Goal: Download file/media

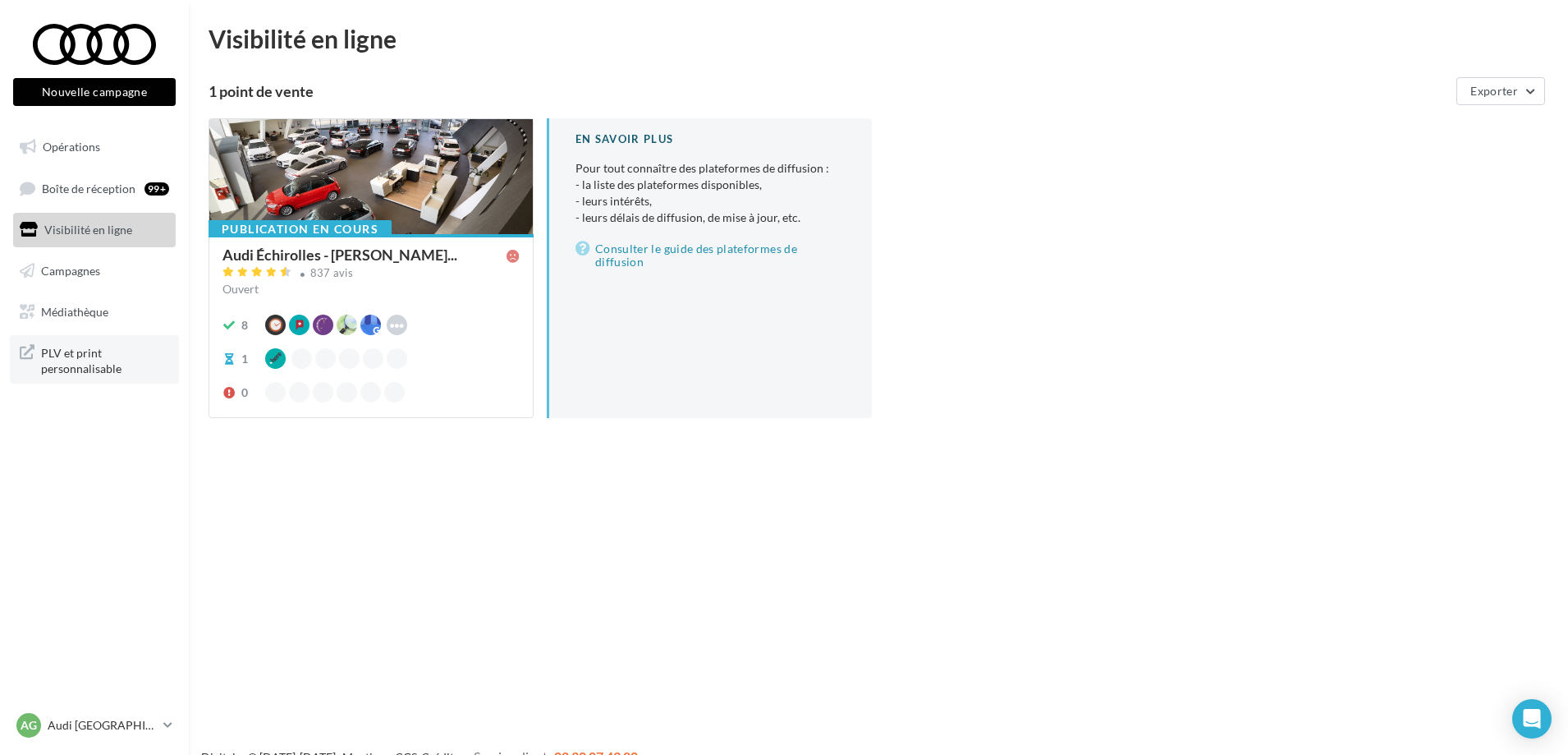
click at [49, 367] on span "PLV et print personnalisable" at bounding box center [105, 359] width 128 height 36
click at [100, 358] on span "PLV et print personnalisable" at bounding box center [105, 359] width 128 height 36
click at [87, 319] on link "Médiathèque" at bounding box center [94, 312] width 169 height 35
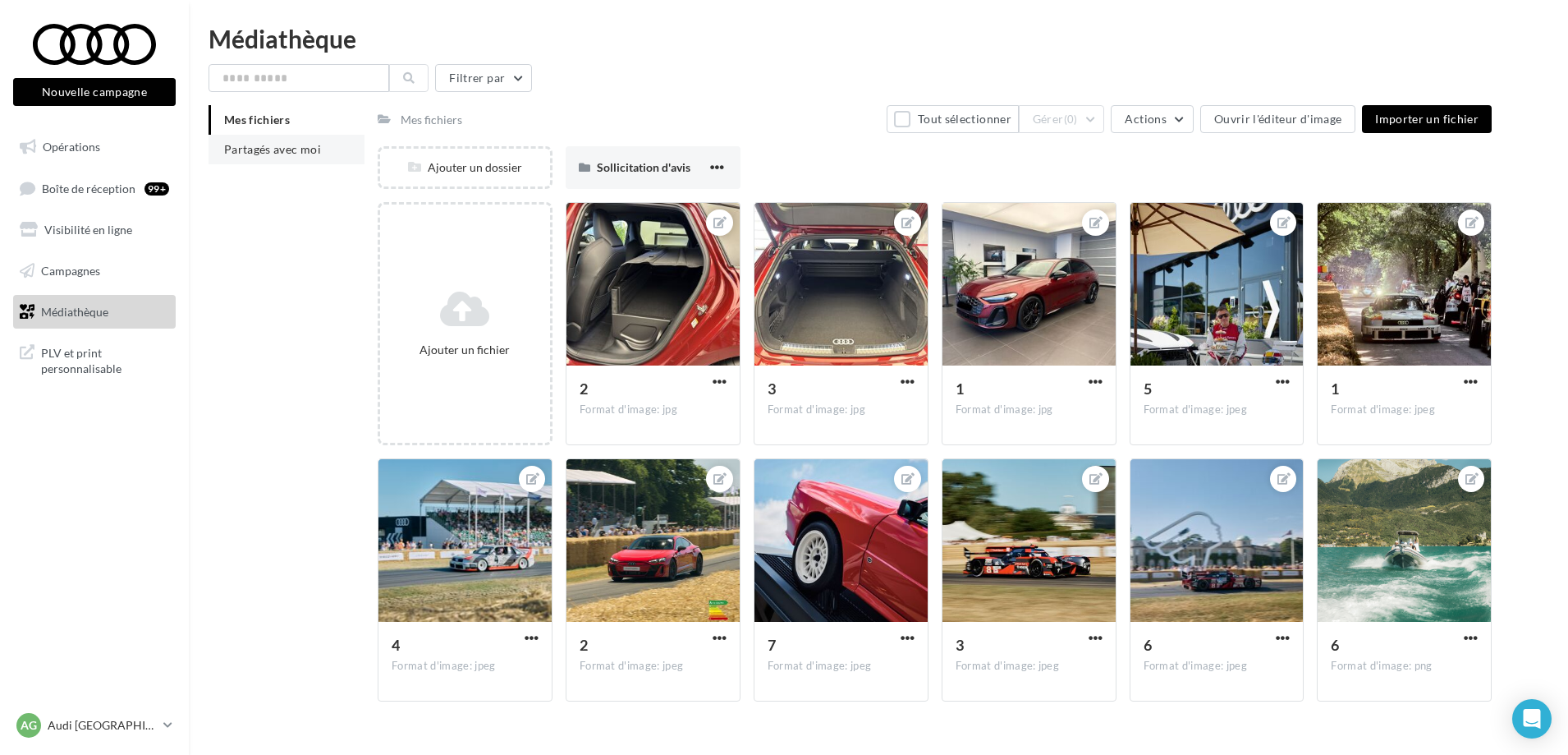
click at [287, 142] on span "Partagés avec moi" at bounding box center [272, 149] width 97 height 14
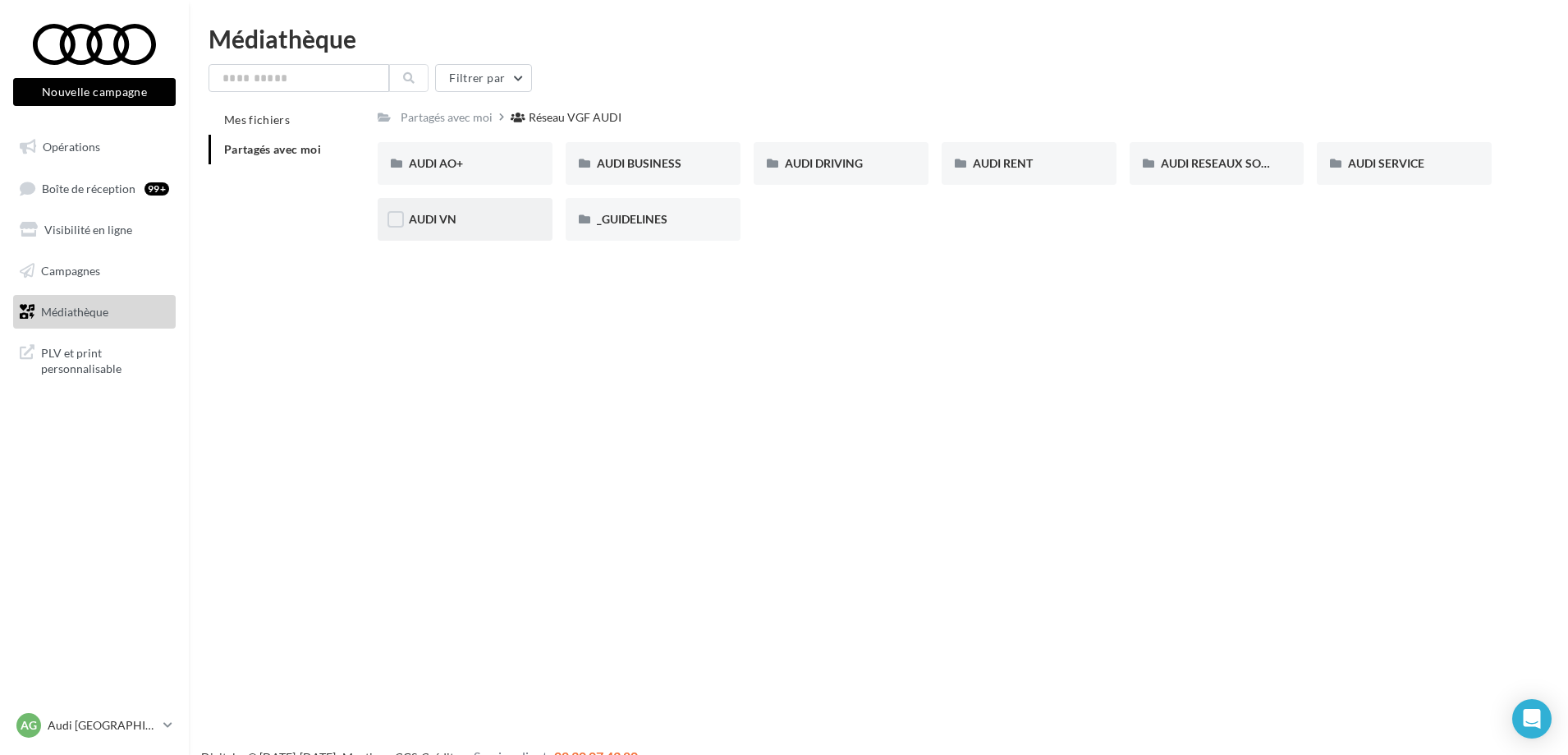
click at [417, 232] on div "AUDI VN" at bounding box center [465, 219] width 175 height 43
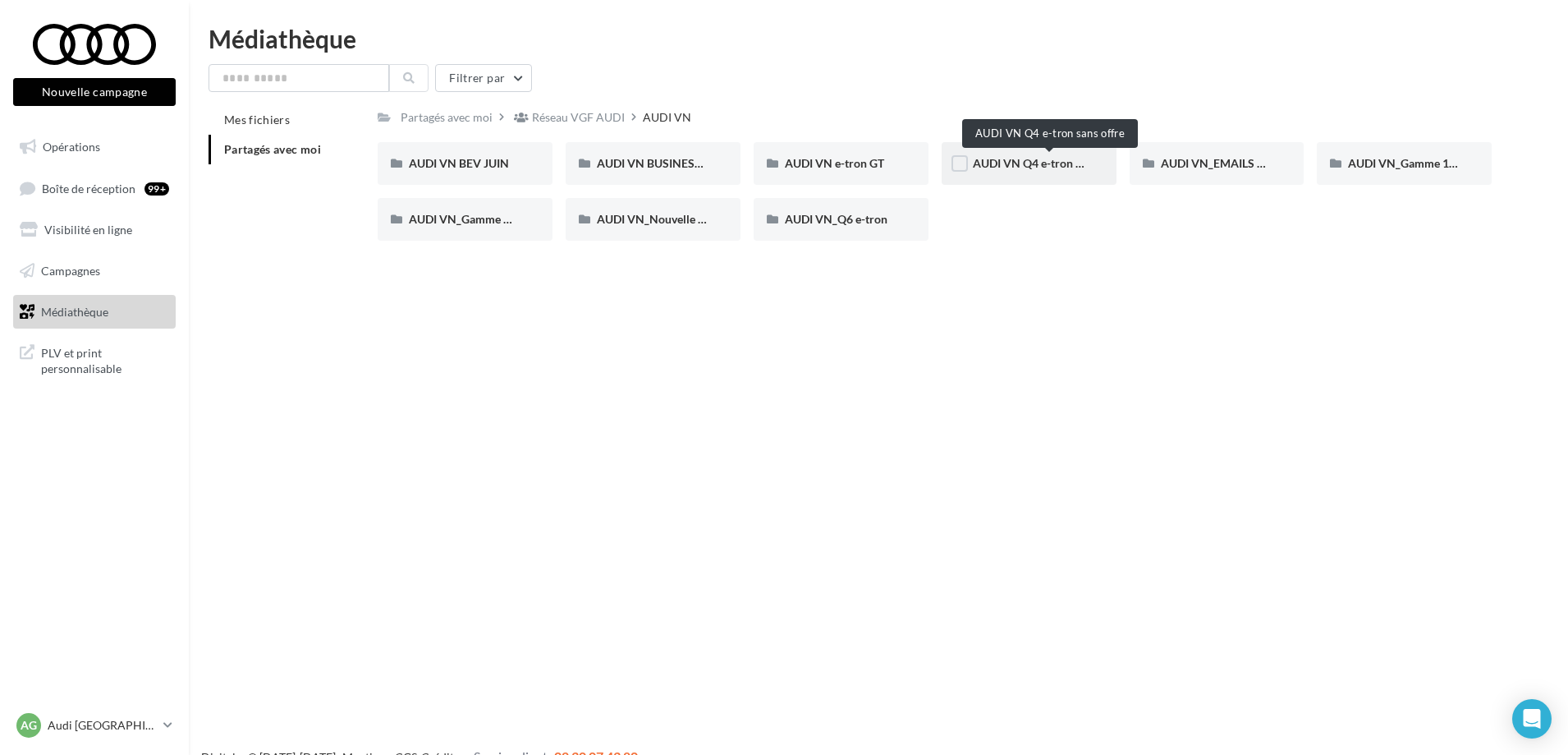
click at [1008, 167] on span "AUDI VN Q4 e-tron sans offre" at bounding box center [1049, 163] width 153 height 14
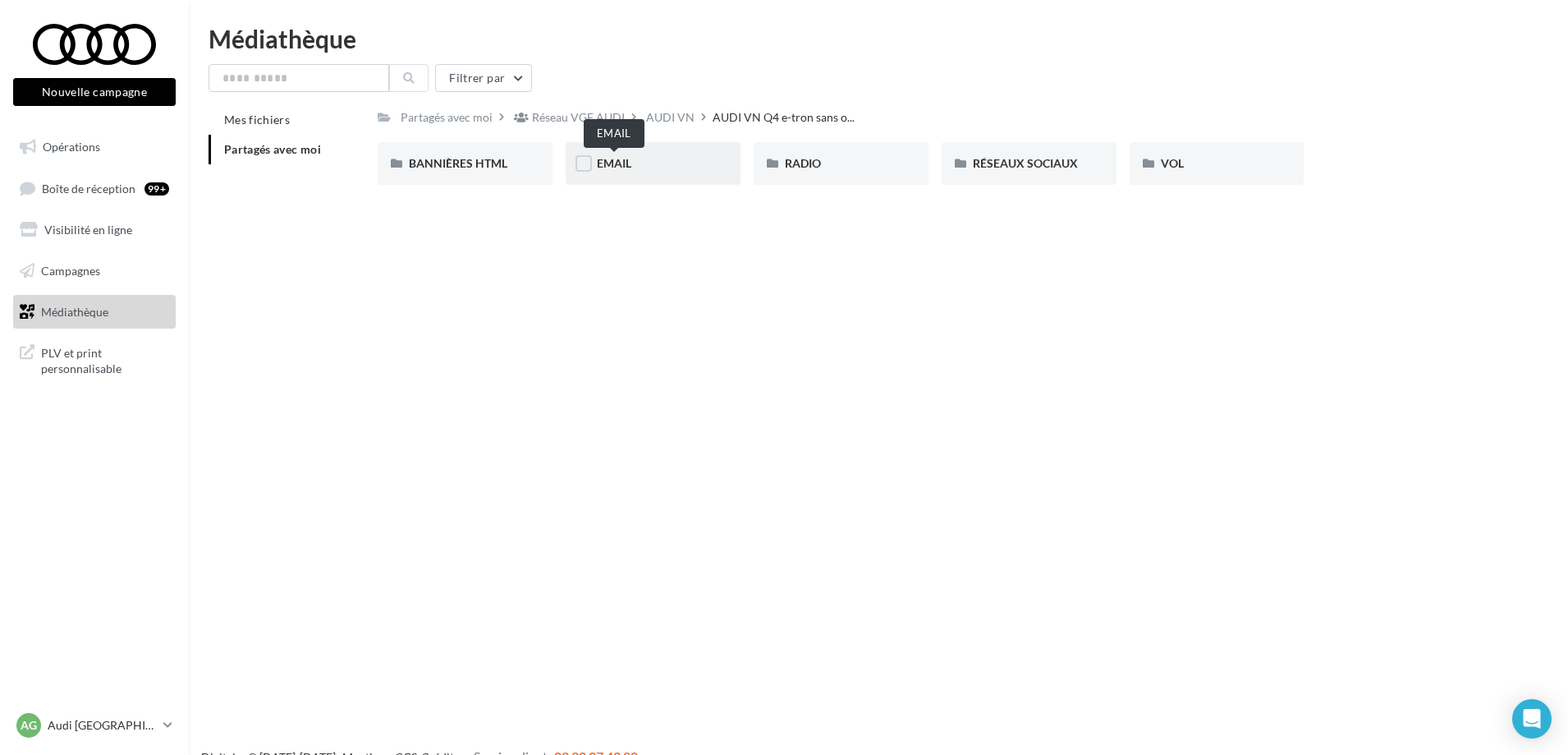
click at [620, 167] on span "EMAIL" at bounding box center [614, 163] width 35 height 14
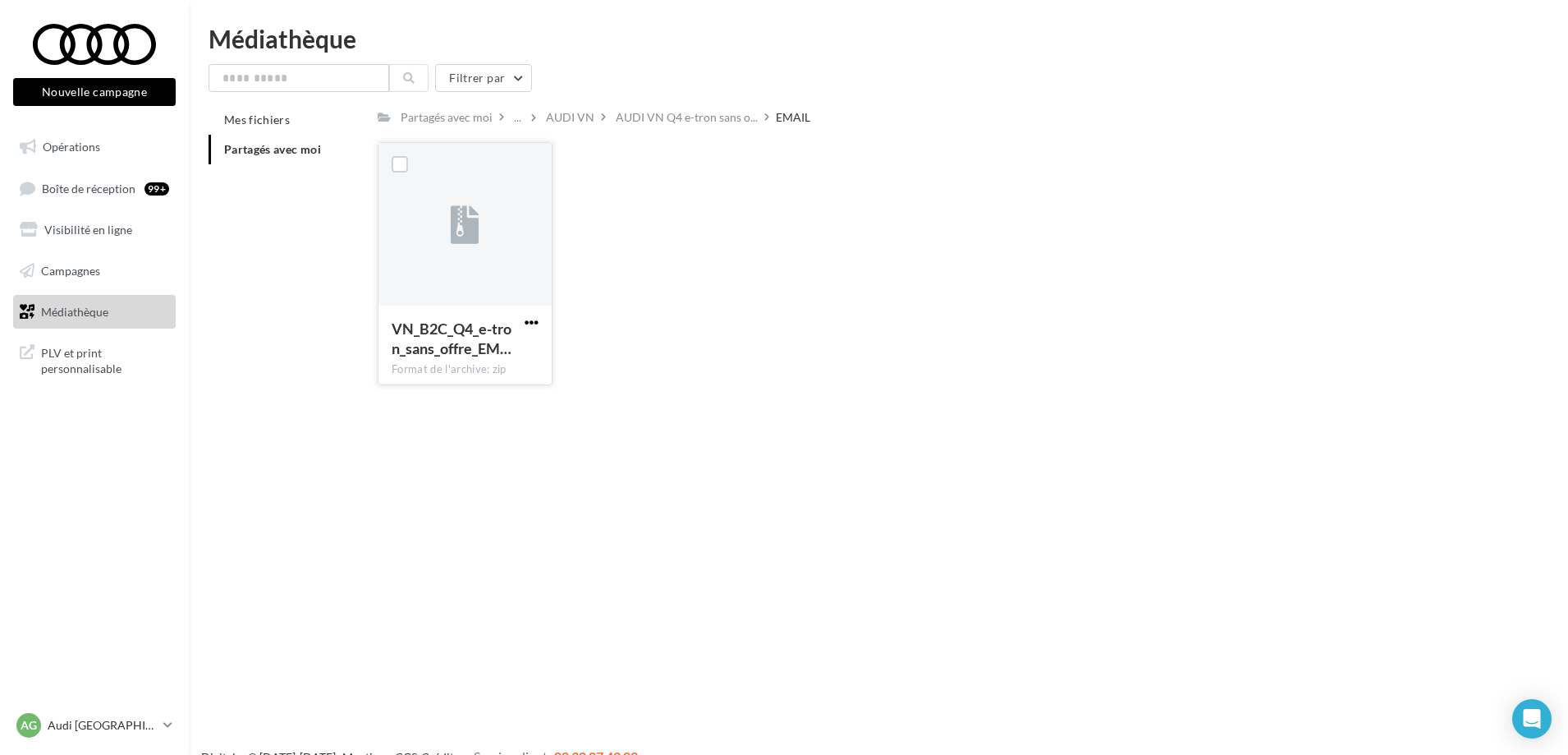
click at [534, 319] on span "button" at bounding box center [532, 322] width 14 height 14
click at [452, 359] on button "Télécharger" at bounding box center [459, 354] width 164 height 43
click at [618, 121] on span "AUDI VN Q4 e-tron sans o..." at bounding box center [687, 117] width 142 height 16
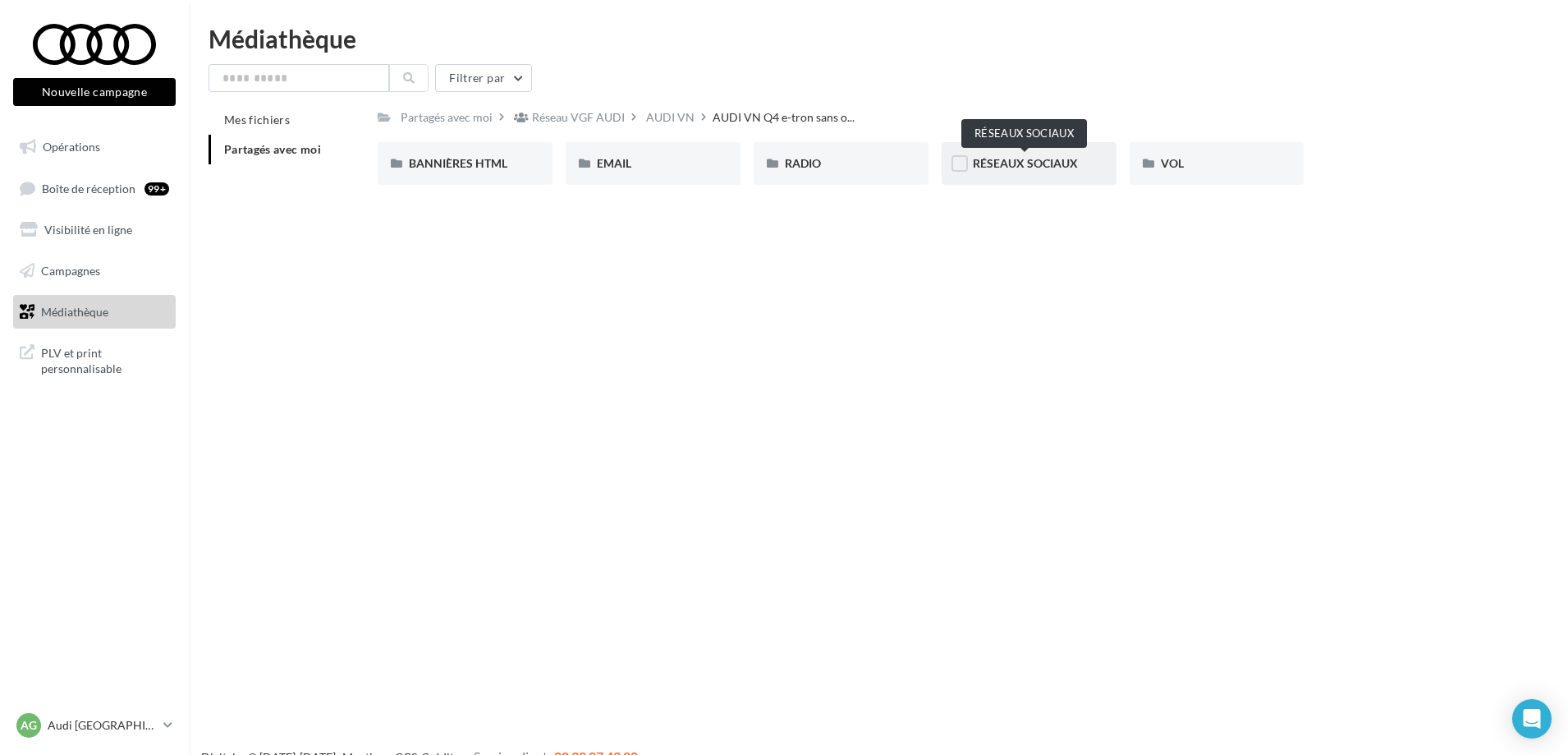
click at [1074, 168] on span "RÉSEAUX SOCIAUX" at bounding box center [1025, 163] width 105 height 14
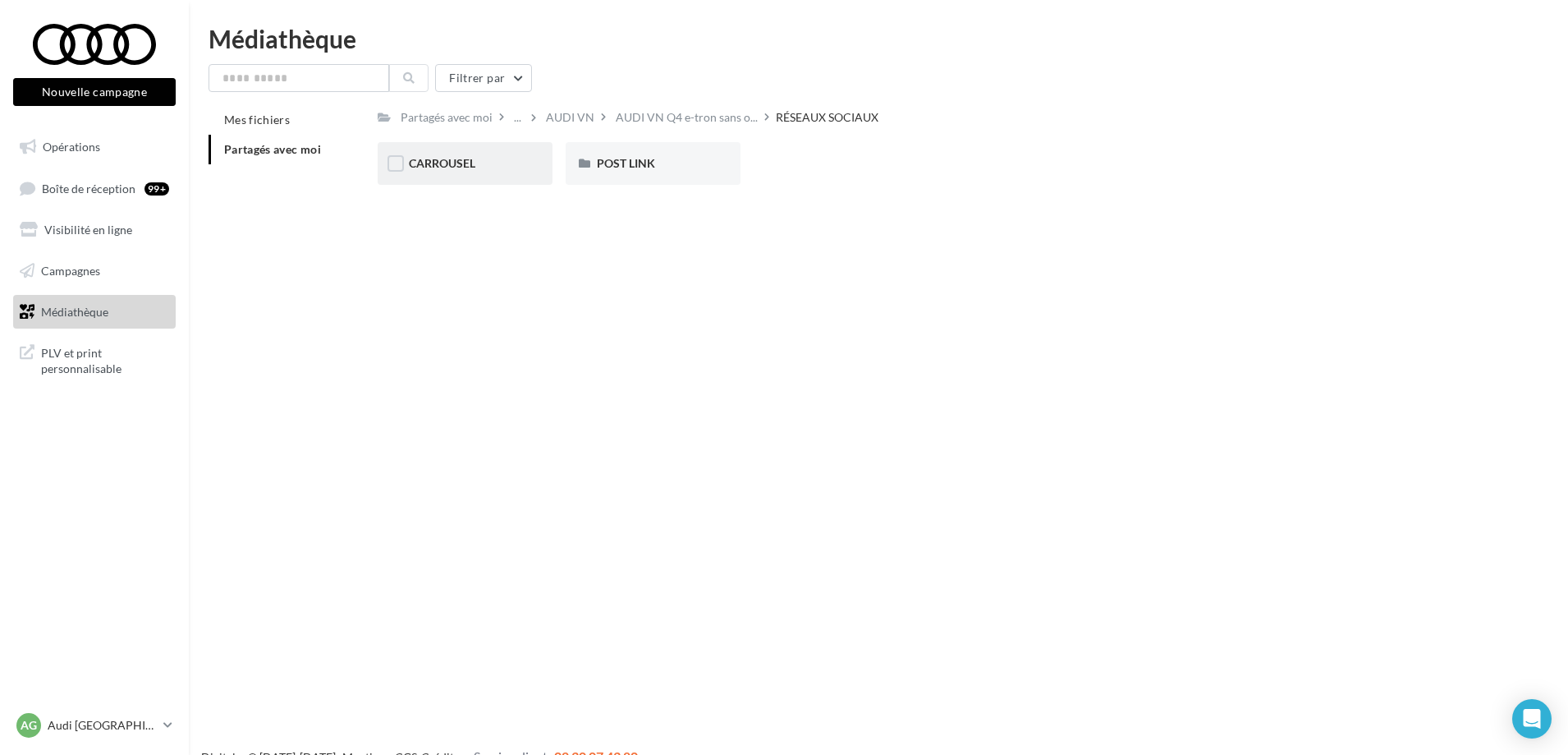
click at [438, 172] on div "CARROUSEL" at bounding box center [465, 163] width 113 height 16
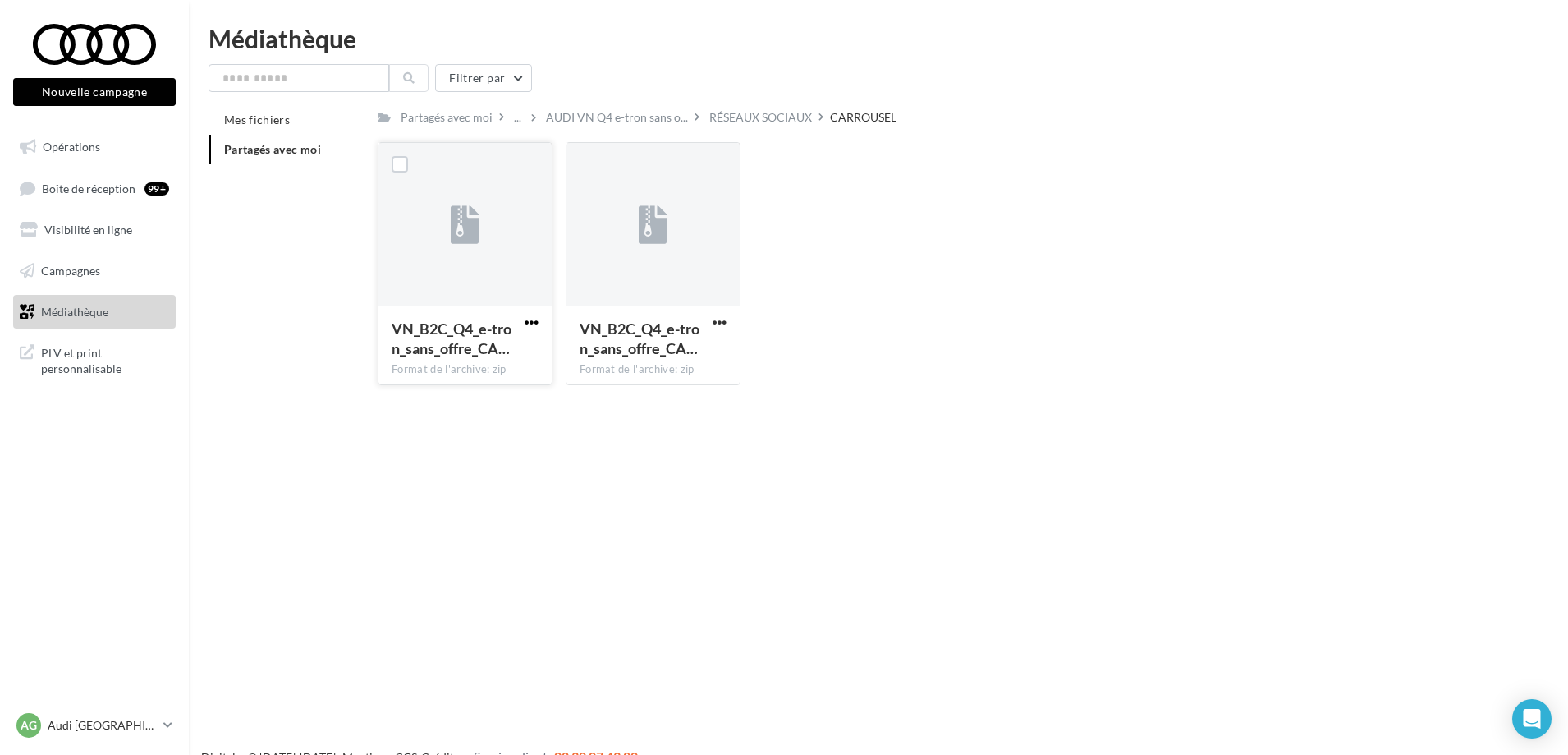
click at [526, 325] on span "button" at bounding box center [532, 322] width 14 height 14
click at [445, 350] on button "Télécharger" at bounding box center [459, 354] width 164 height 43
click at [726, 318] on span "button" at bounding box center [719, 322] width 14 height 14
click at [636, 356] on button "Télécharger" at bounding box center [647, 354] width 164 height 43
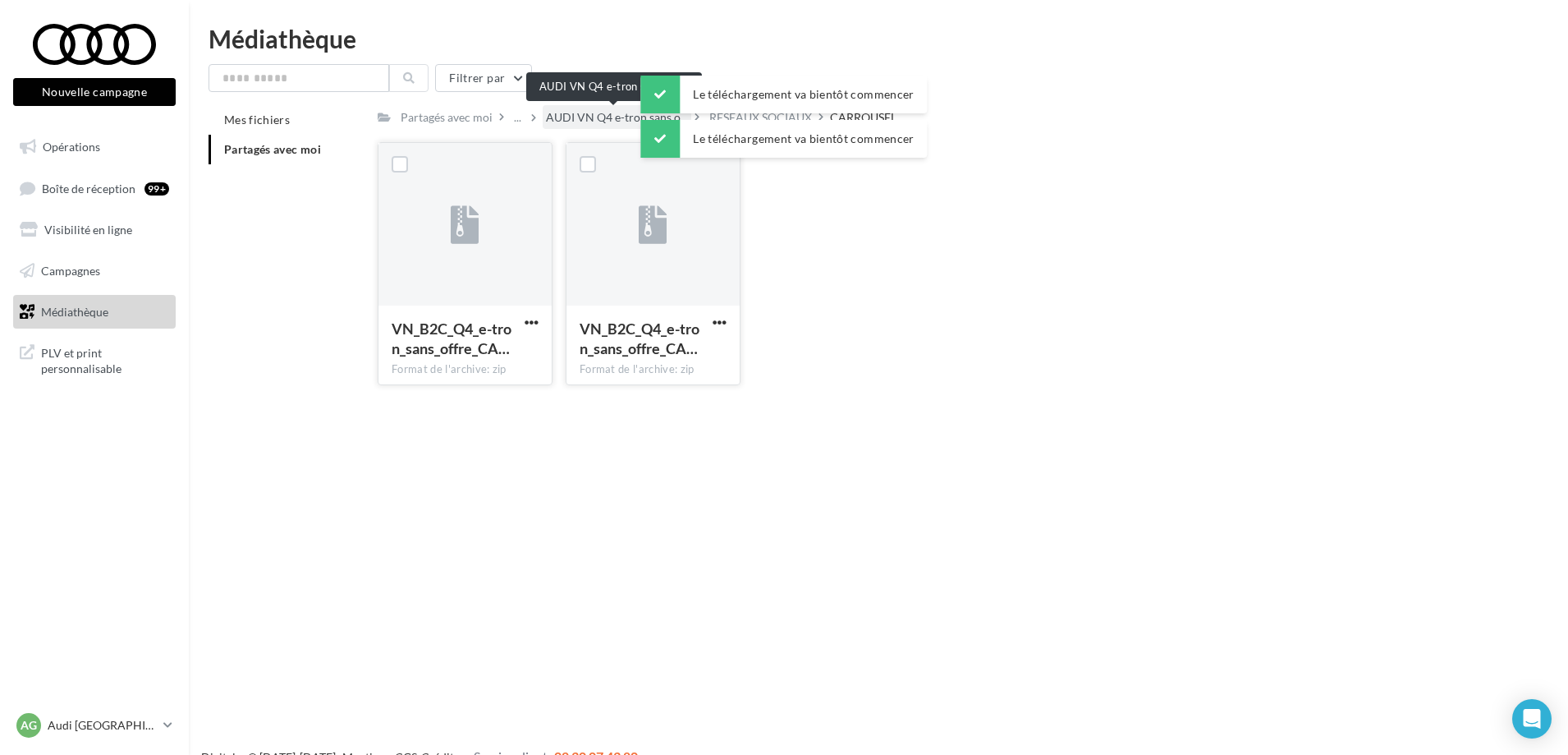
click at [605, 121] on span "AUDI VN Q4 e-tron sans o..." at bounding box center [617, 117] width 142 height 16
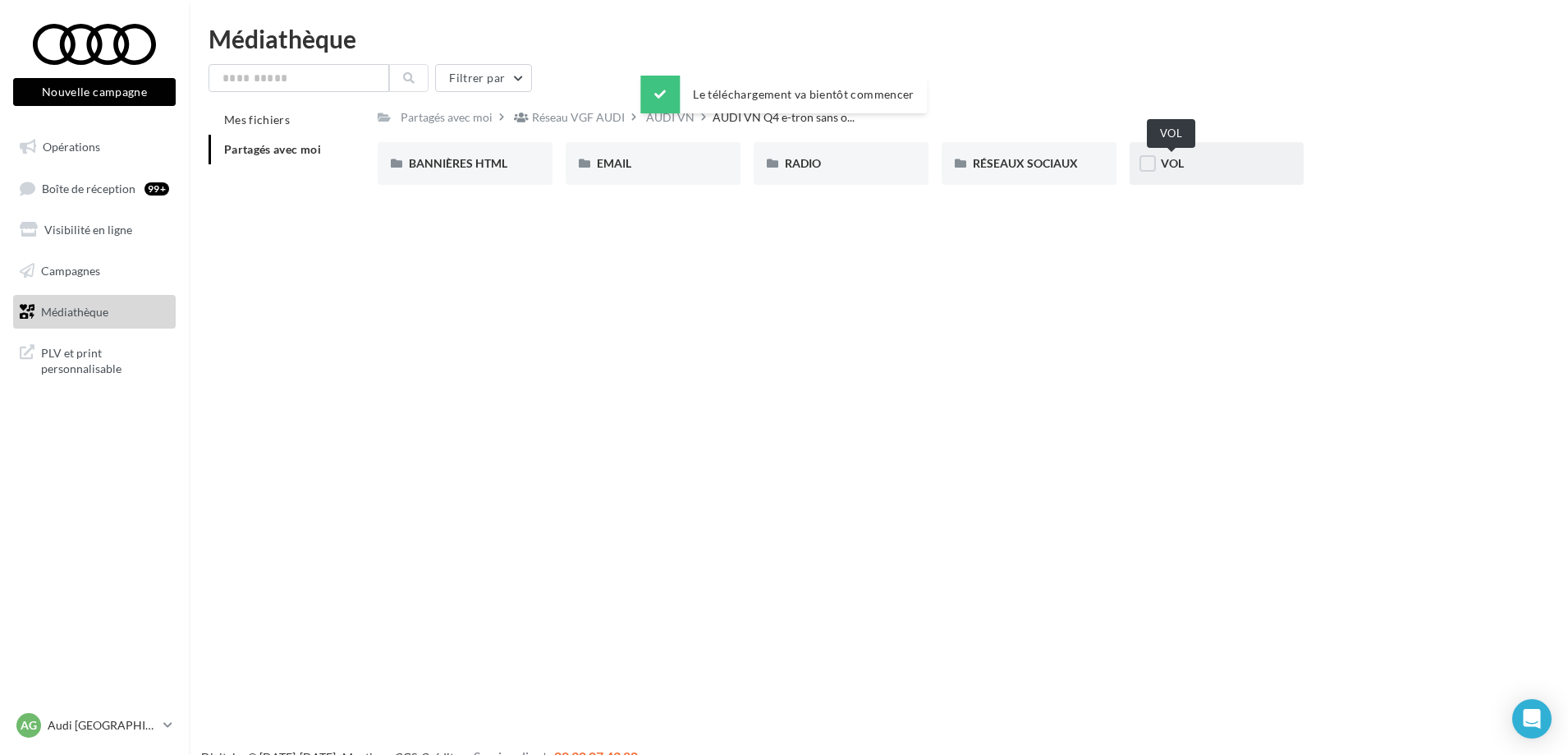
click at [1172, 155] on div "VOL" at bounding box center [1217, 163] width 113 height 16
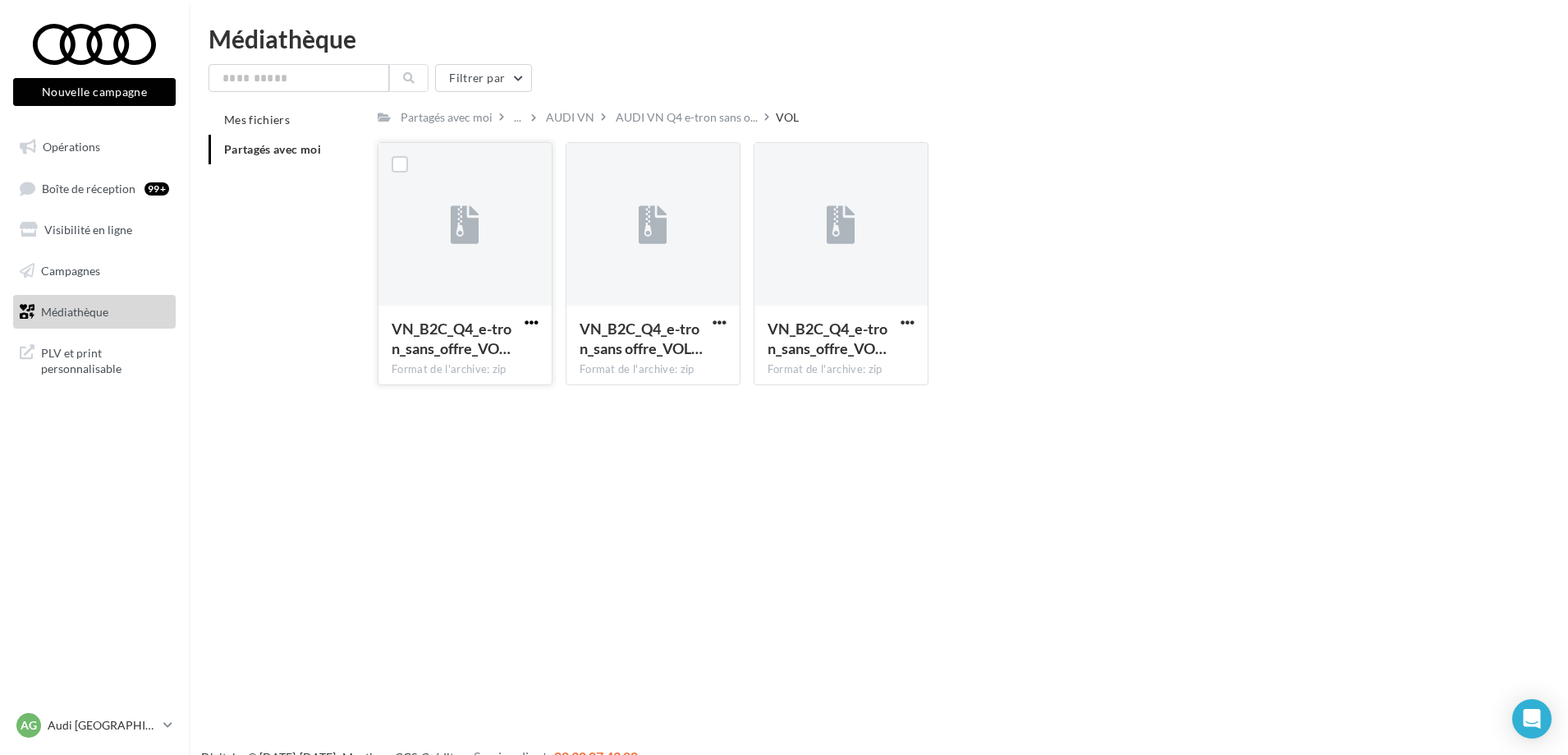
click at [530, 319] on span "button" at bounding box center [532, 322] width 14 height 14
drag, startPoint x: 477, startPoint y: 392, endPoint x: 484, endPoint y: 423, distance: 31.8
click at [489, 435] on div "Nouvelle campagne Nouvelle campagne Opérations Boîte de réception 99+ Visibilit…" at bounding box center [784, 404] width 1568 height 755
click at [532, 321] on span "button" at bounding box center [532, 322] width 14 height 14
click at [529, 315] on span "button" at bounding box center [532, 322] width 14 height 14
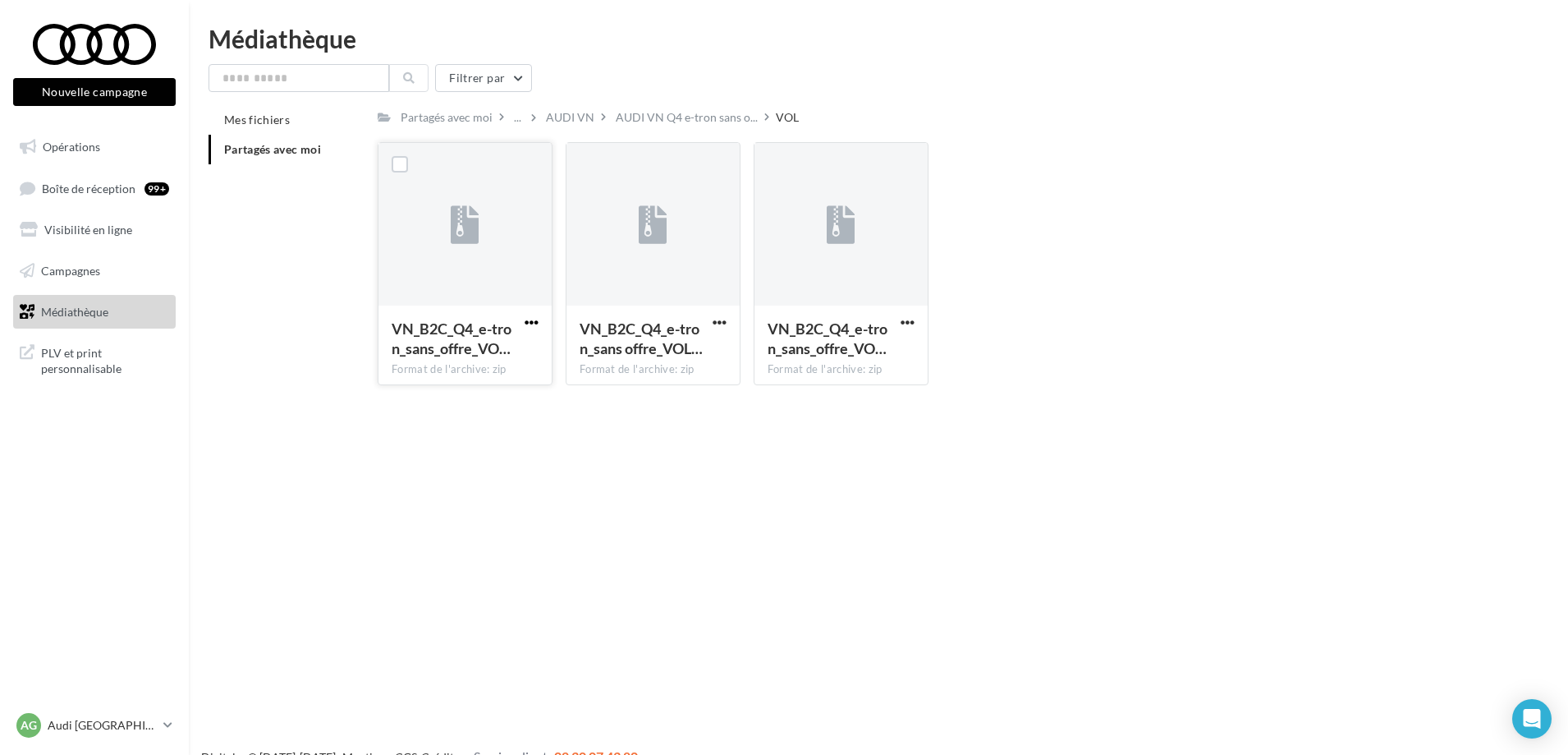
click at [528, 321] on span "button" at bounding box center [532, 322] width 14 height 14
click at [451, 367] on button "Télécharger" at bounding box center [459, 354] width 164 height 43
click at [688, 528] on div "Nouvelle campagne Nouvelle campagne Opérations Boîte de réception 99+ Visibilit…" at bounding box center [784, 404] width 1568 height 755
click at [566, 553] on div "Nouvelle campagne Nouvelle campagne Opérations Boîte de réception 99+ Visibilit…" at bounding box center [784, 404] width 1568 height 755
